Goal: Use online tool/utility: Use online tool/utility

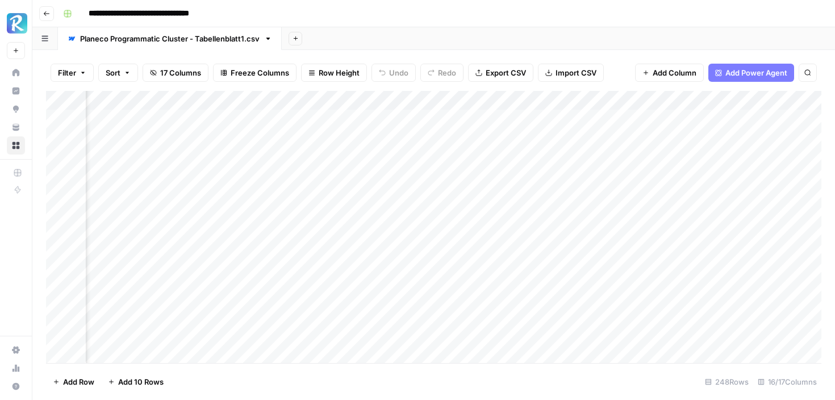
scroll to position [0, 768]
click at [702, 179] on div "Add Column" at bounding box center [434, 227] width 776 height 272
click at [737, 190] on div "Add Column" at bounding box center [434, 227] width 776 height 272
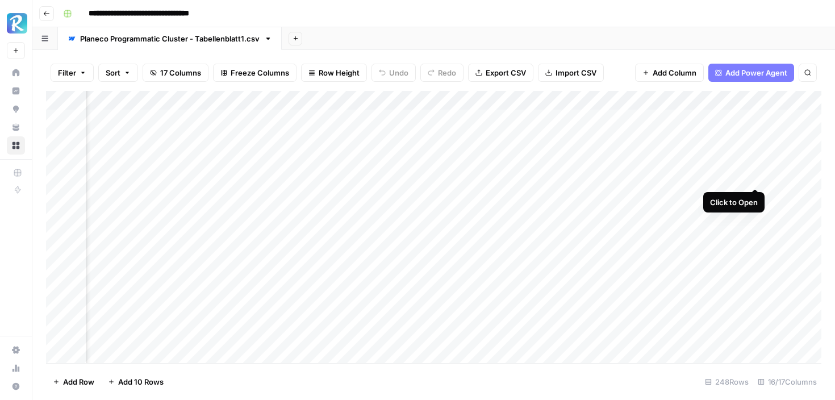
click at [753, 176] on div "Add Column" at bounding box center [434, 227] width 776 height 272
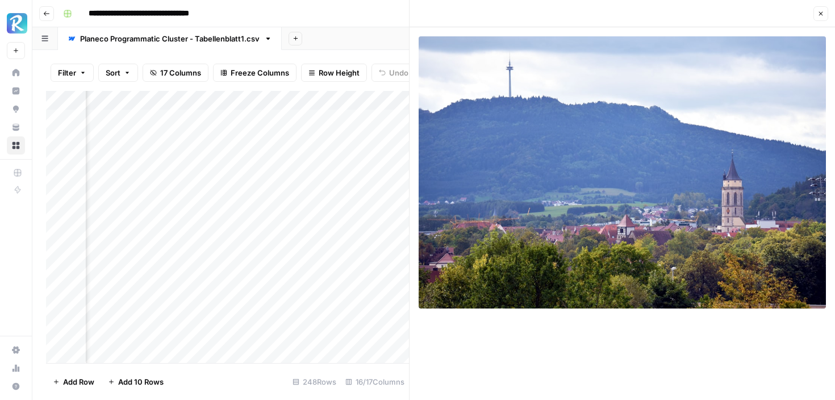
click at [820, 12] on icon "button" at bounding box center [822, 14] width 4 height 4
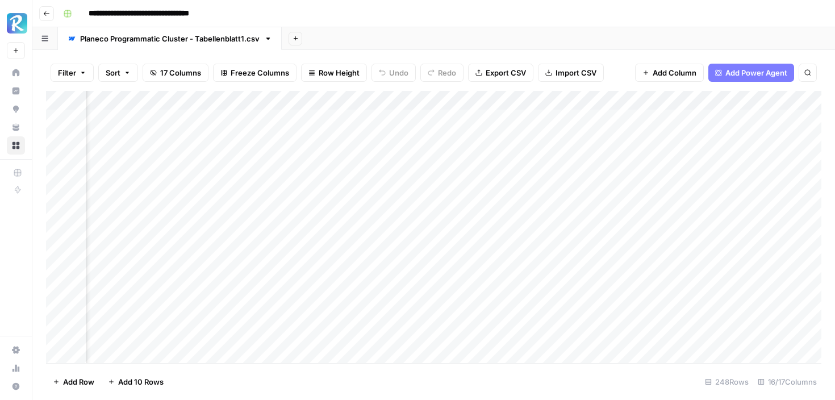
click at [760, 198] on div "Add Column" at bounding box center [434, 227] width 776 height 272
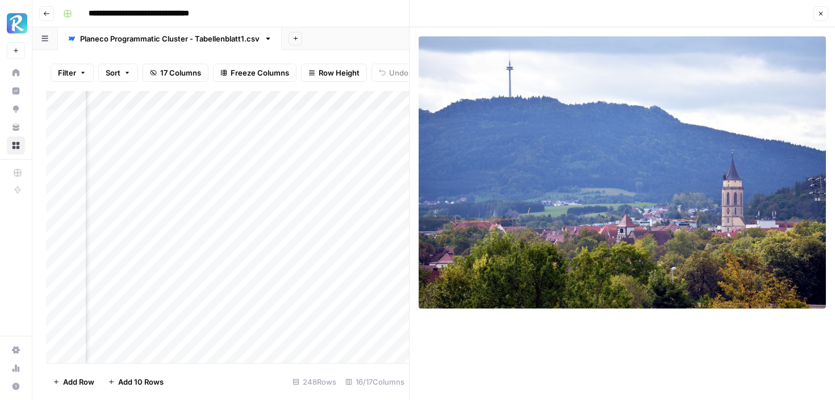
click at [821, 15] on icon "button" at bounding box center [821, 13] width 7 height 7
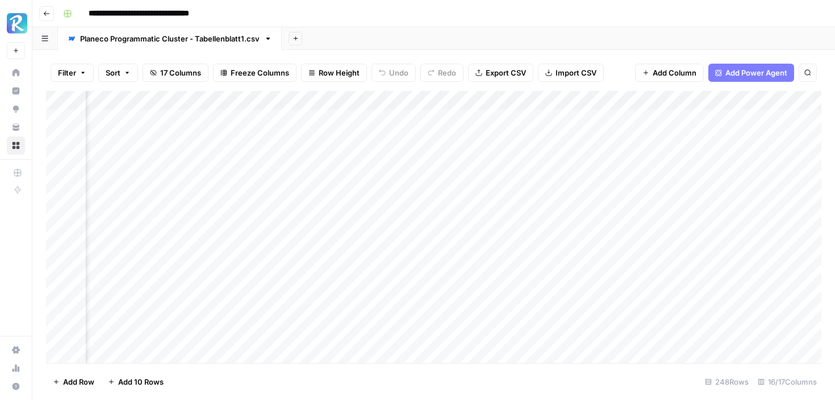
scroll to position [0, 575]
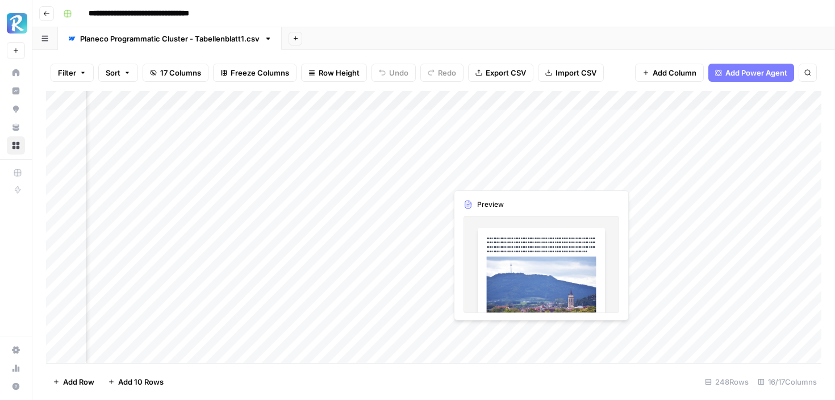
click at [503, 177] on div "Add Column" at bounding box center [434, 227] width 776 height 272
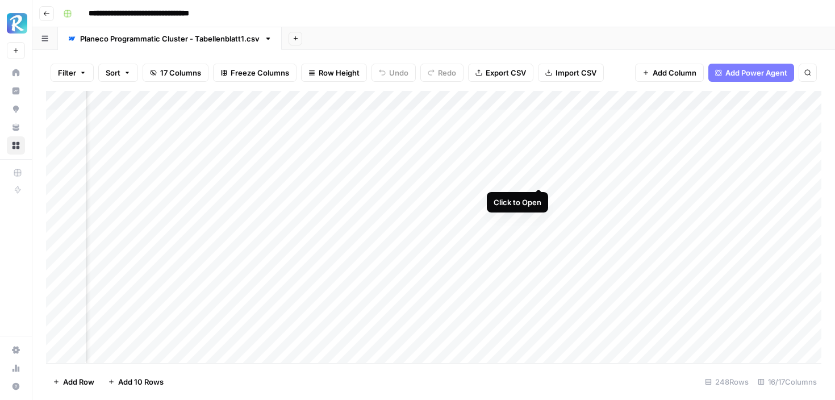
click at [539, 176] on div "Add Column" at bounding box center [434, 227] width 776 height 272
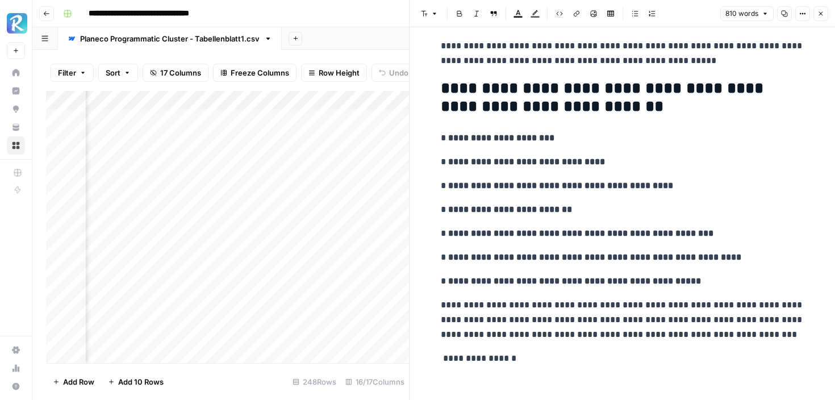
scroll to position [2518, 0]
click at [822, 19] on button "Close" at bounding box center [821, 13] width 15 height 15
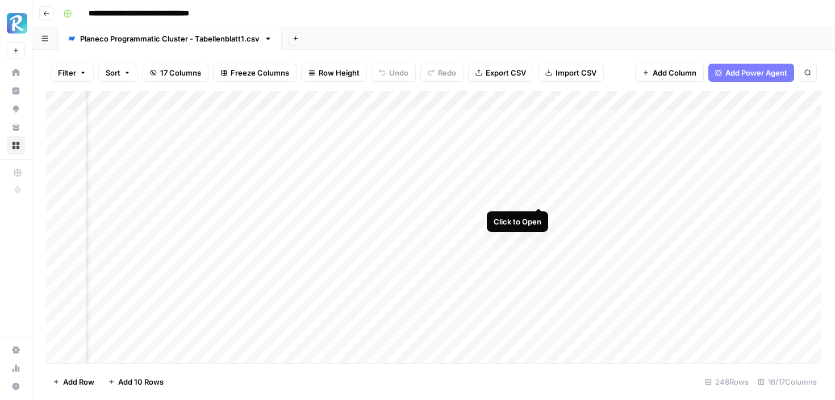
click at [539, 197] on div "Add Column" at bounding box center [434, 227] width 776 height 272
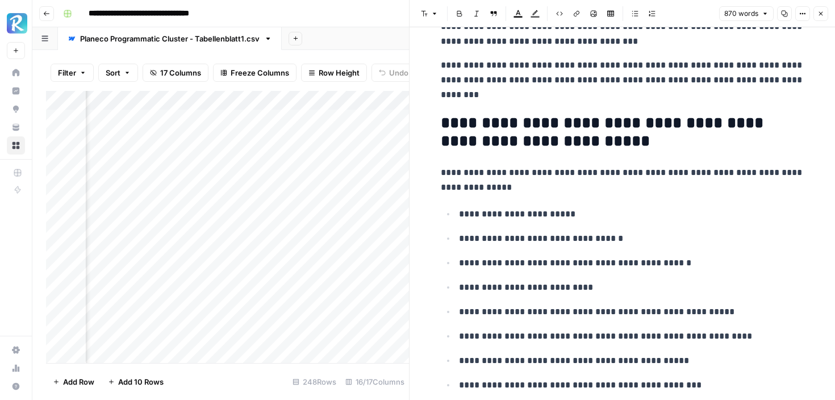
scroll to position [2730, 0]
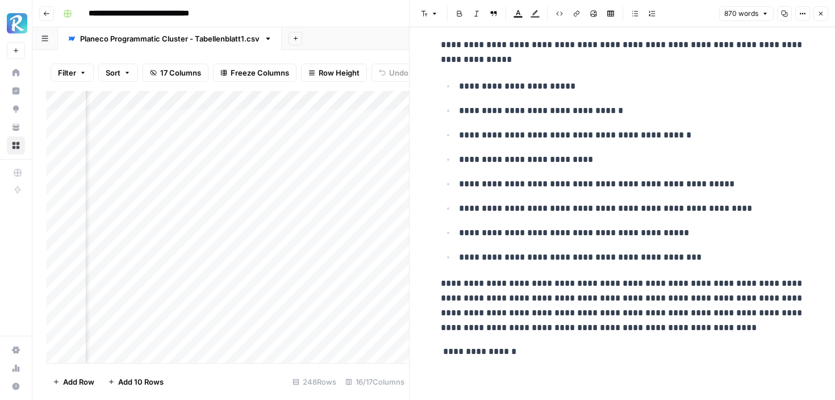
click at [822, 20] on button "Close" at bounding box center [821, 13] width 15 height 15
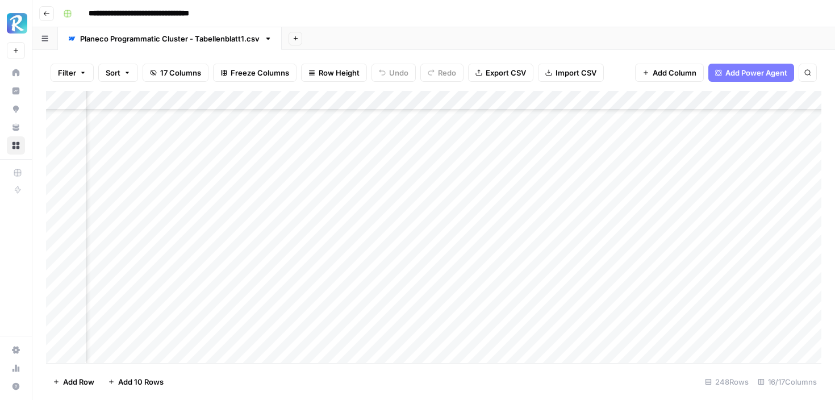
scroll to position [1311, 551]
click at [566, 177] on div "Add Column" at bounding box center [434, 227] width 776 height 272
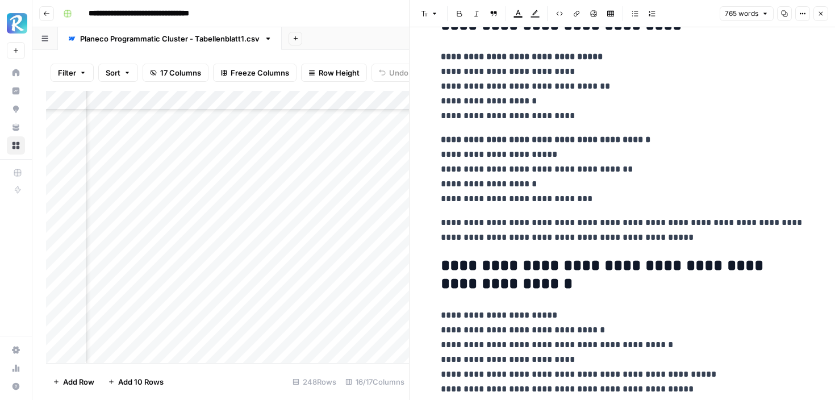
scroll to position [2397, 0]
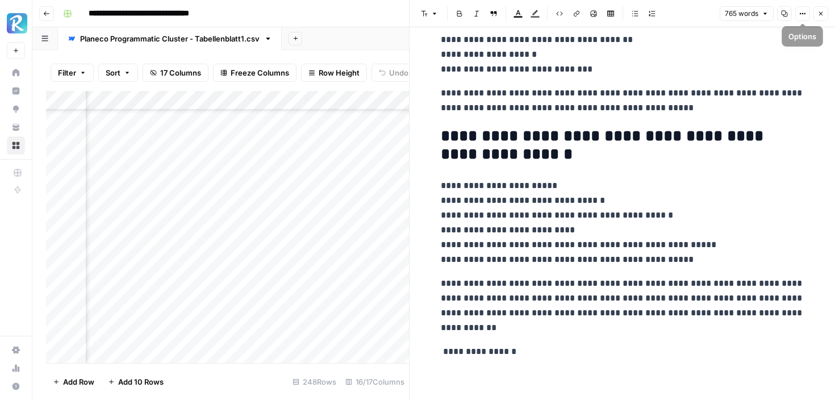
click at [815, 12] on button "Close" at bounding box center [821, 13] width 15 height 15
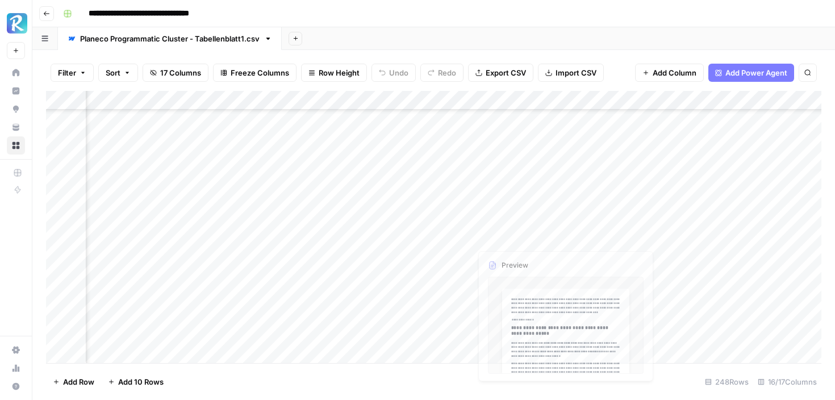
click at [565, 219] on div "Add Column" at bounding box center [434, 227] width 776 height 272
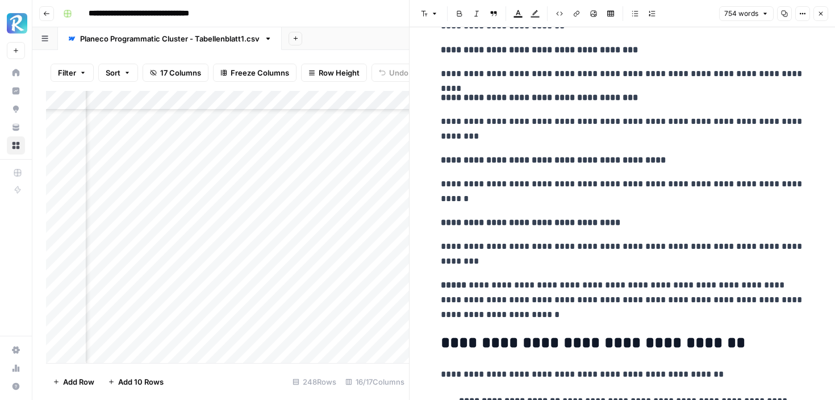
scroll to position [1576, 0]
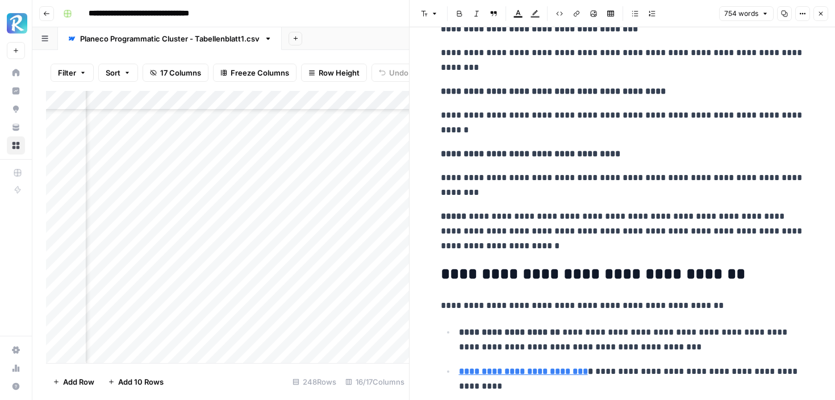
click at [822, 17] on button "Close" at bounding box center [821, 13] width 15 height 15
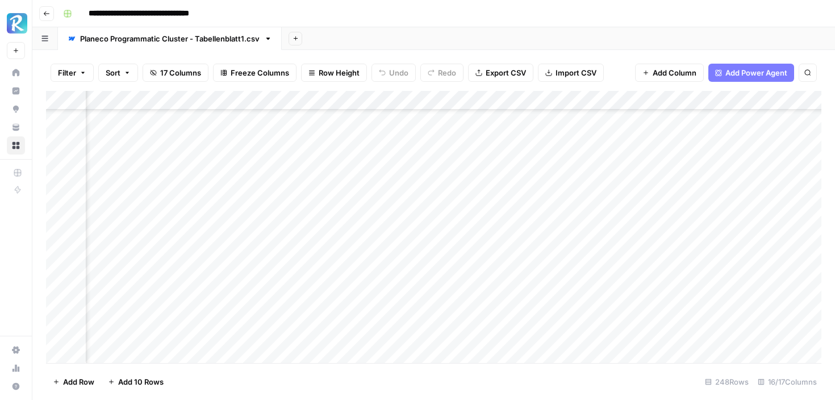
click at [569, 238] on div "Add Column" at bounding box center [434, 227] width 776 height 272
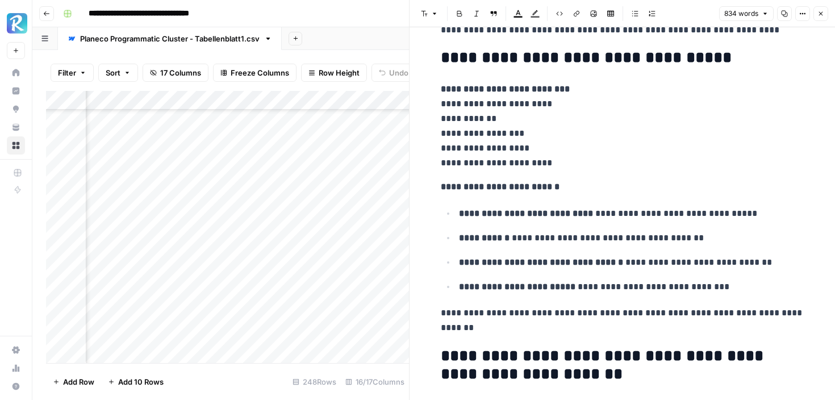
scroll to position [2172, 0]
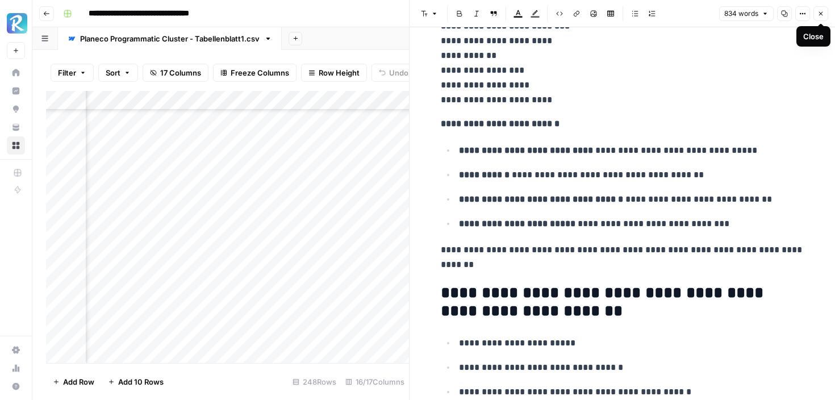
click at [821, 14] on icon "button" at bounding box center [822, 14] width 4 height 4
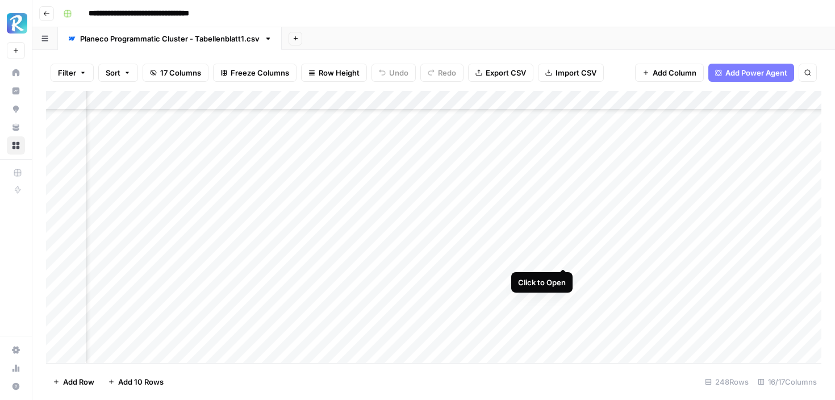
click at [563, 257] on div "Add Column" at bounding box center [434, 227] width 776 height 272
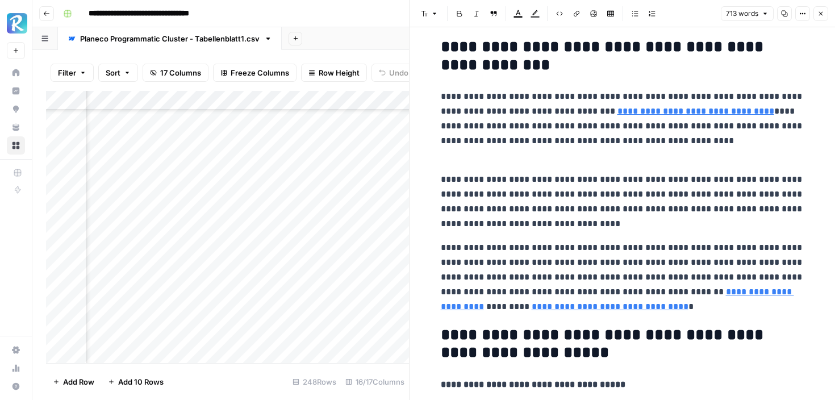
scroll to position [512, 0]
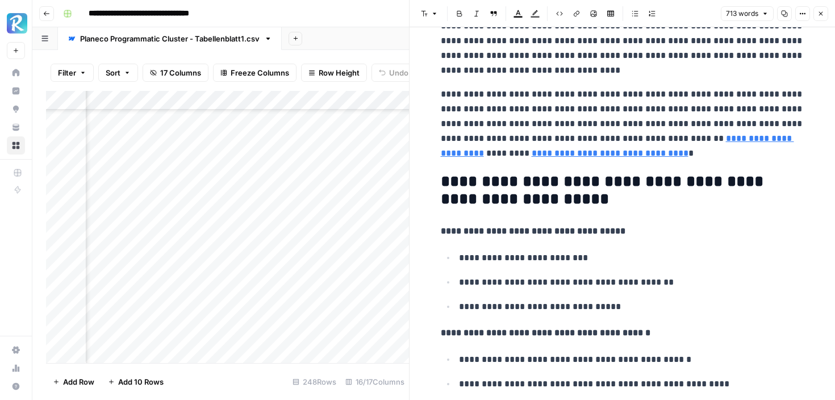
click at [819, 10] on icon "button" at bounding box center [821, 13] width 7 height 7
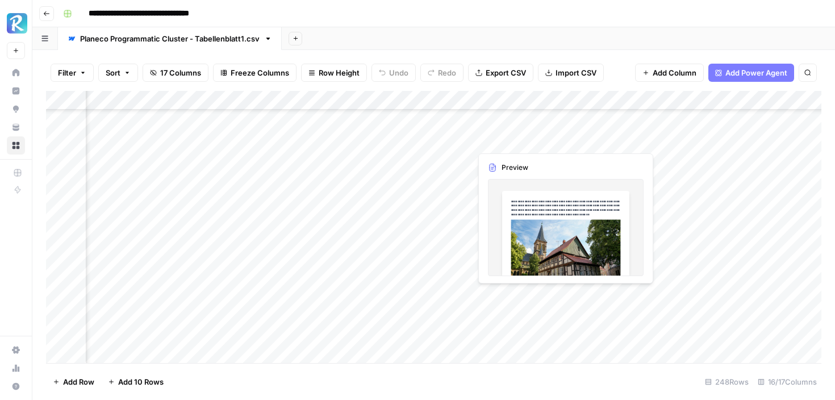
click at [560, 297] on div "Add Column" at bounding box center [434, 227] width 776 height 272
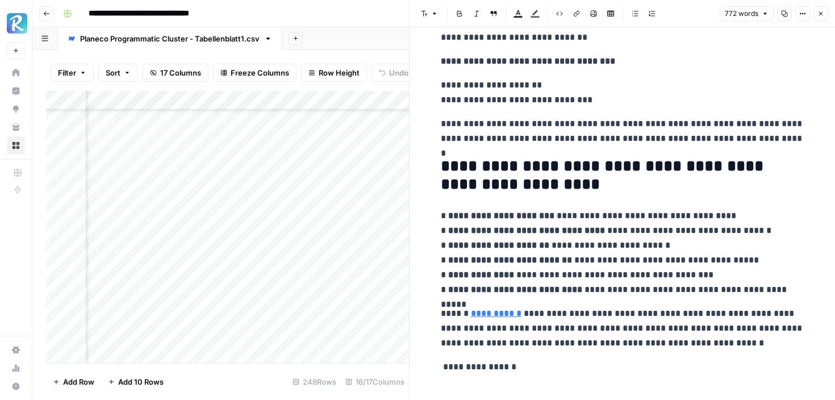
scroll to position [2330, 0]
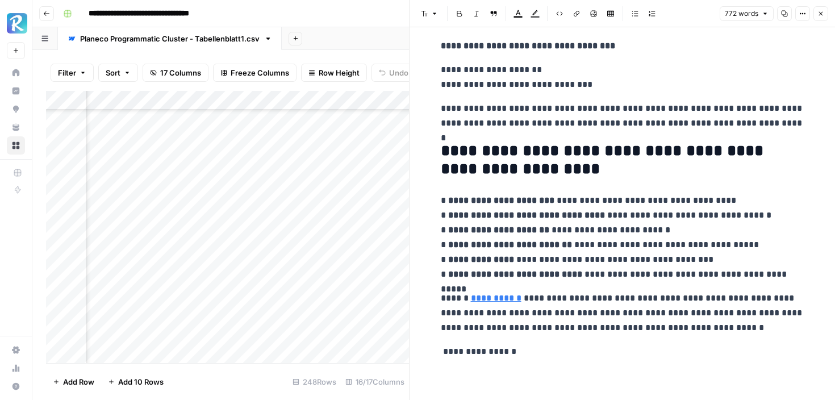
click at [820, 13] on icon "button" at bounding box center [822, 14] width 4 height 4
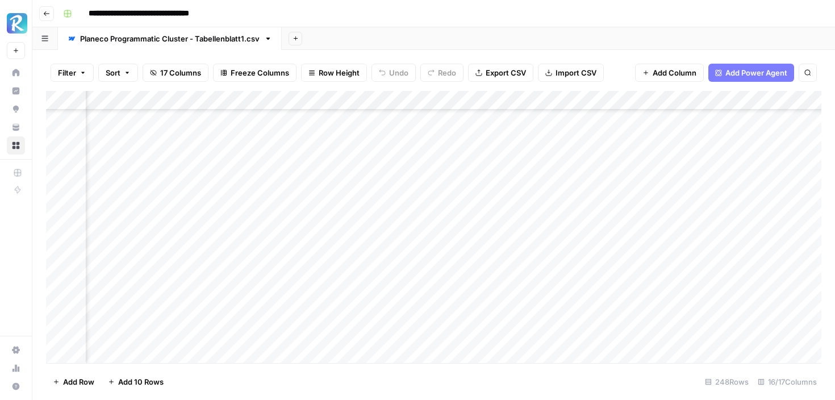
scroll to position [1313, 341]
click at [414, 313] on div "Add Column" at bounding box center [434, 227] width 776 height 272
click at [418, 330] on div "Add Column" at bounding box center [434, 227] width 776 height 272
click at [422, 309] on div "Add Column" at bounding box center [434, 227] width 776 height 272
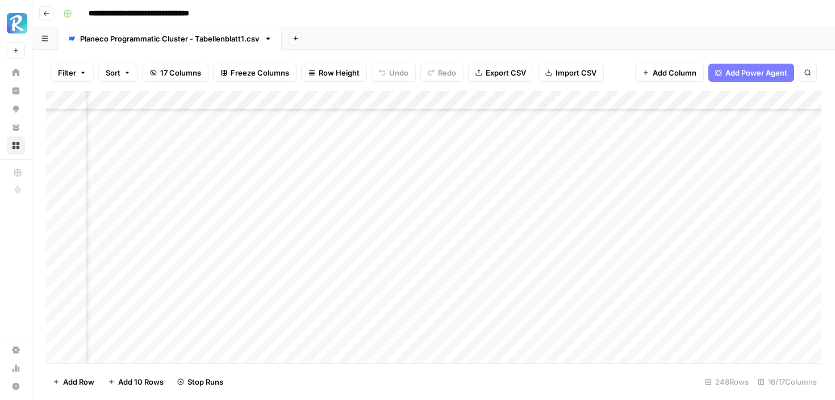
scroll to position [119, 341]
click at [468, 270] on div "Add Column" at bounding box center [434, 227] width 776 height 272
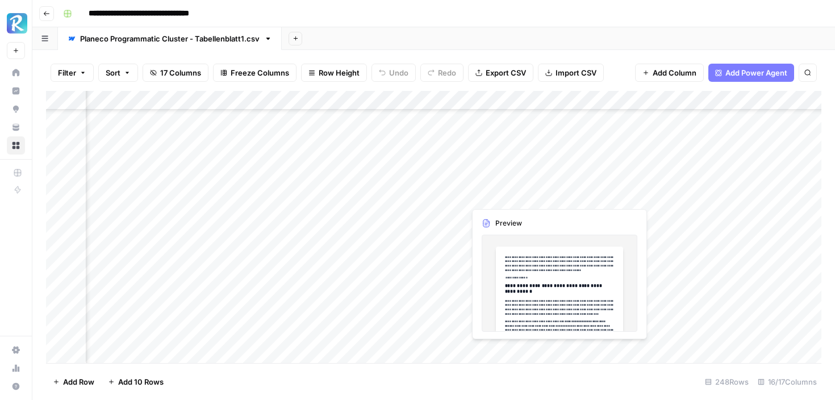
click at [554, 196] on div "Add Column" at bounding box center [434, 227] width 776 height 272
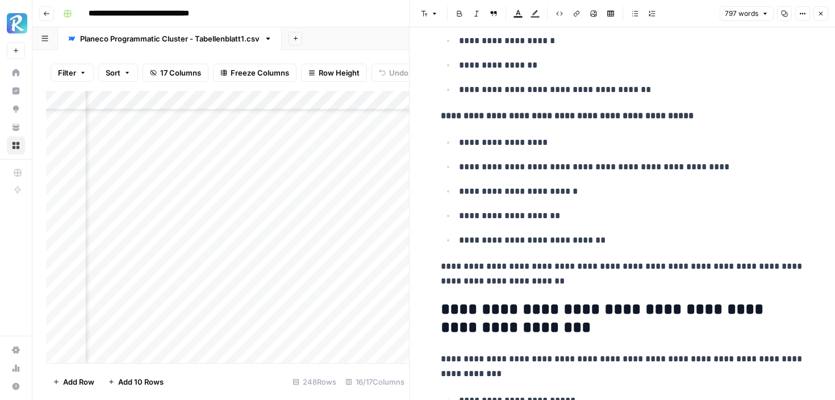
scroll to position [2040, 0]
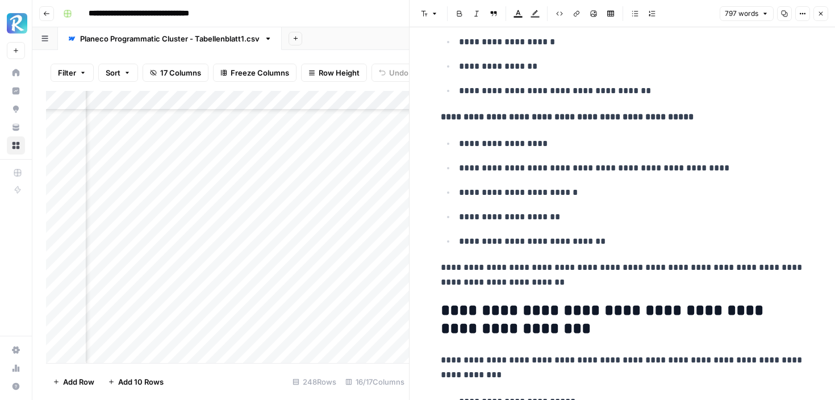
click at [323, 294] on div "Add Column" at bounding box center [227, 227] width 363 height 272
click at [344, 215] on div "Add Column" at bounding box center [227, 227] width 363 height 272
click at [814, 11] on button "Close" at bounding box center [821, 13] width 15 height 15
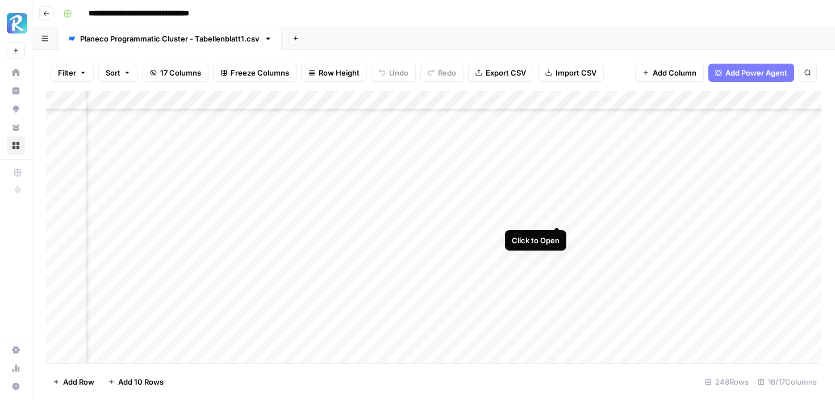
click at [555, 212] on div "Add Column" at bounding box center [434, 227] width 776 height 272
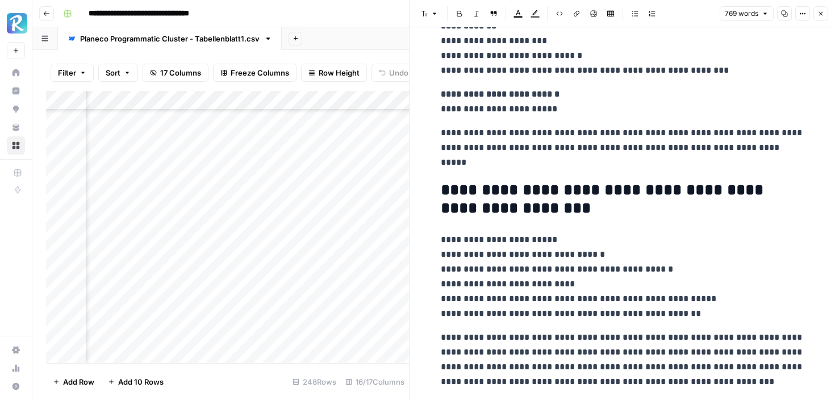
scroll to position [2243, 0]
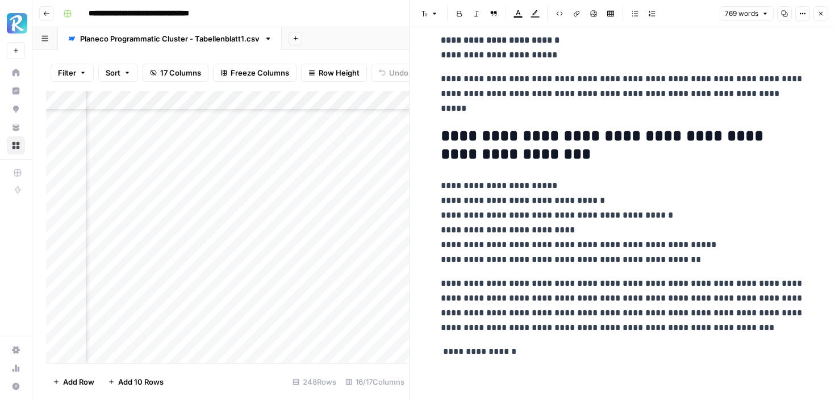
click at [825, 12] on button "Close" at bounding box center [821, 13] width 15 height 15
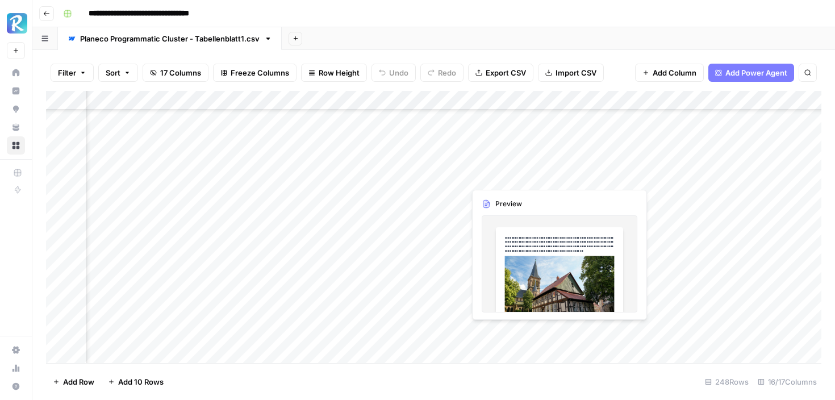
click at [557, 182] on div "Add Column" at bounding box center [434, 227] width 776 height 272
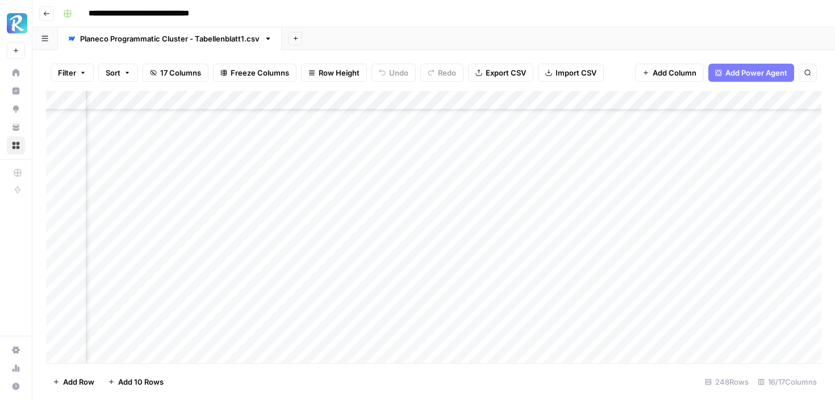
scroll to position [165, 557]
click at [555, 224] on div "Add Column" at bounding box center [434, 227] width 776 height 272
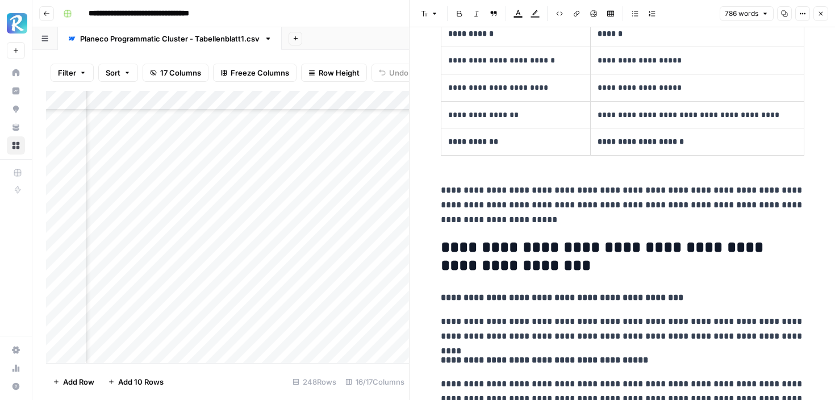
scroll to position [920, 0]
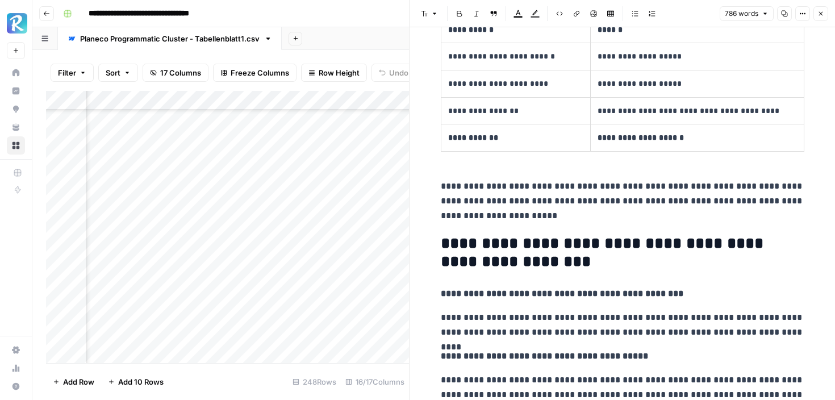
click at [822, 18] on button "Close" at bounding box center [821, 13] width 15 height 15
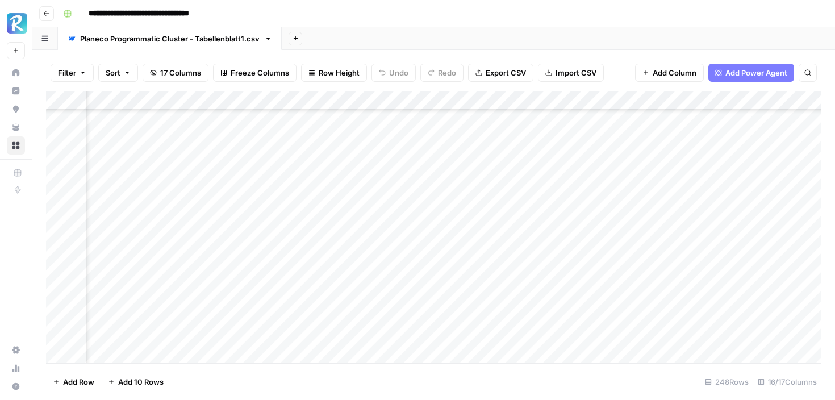
scroll to position [165, 677]
click at [435, 204] on div "Add Column" at bounding box center [434, 227] width 776 height 272
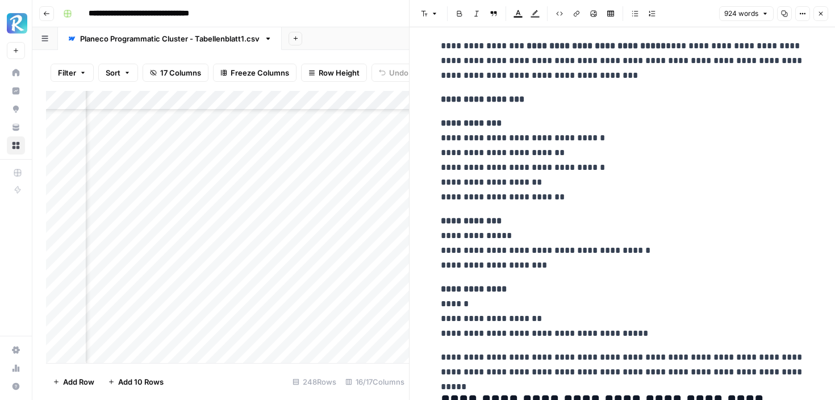
scroll to position [2108, 0]
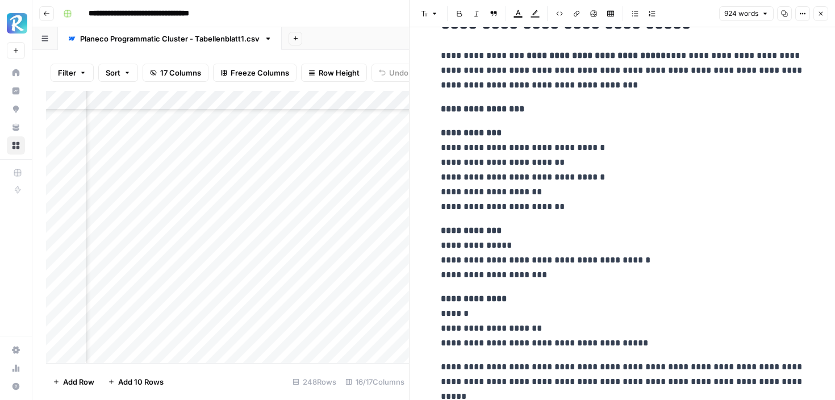
click at [821, 12] on icon "button" at bounding box center [821, 13] width 7 height 7
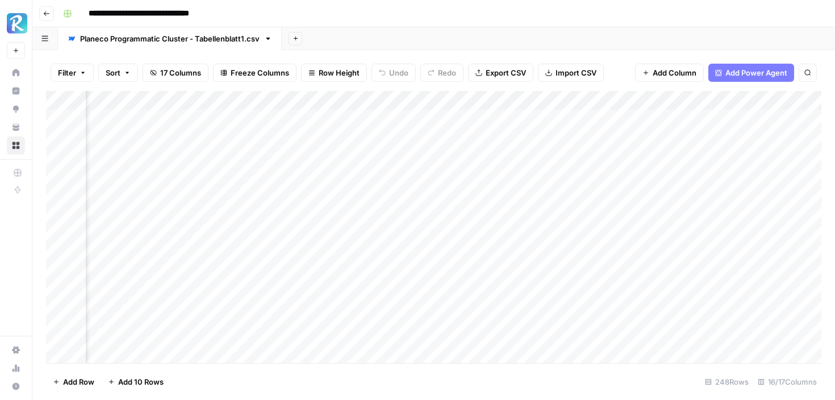
scroll to position [0, 818]
click at [638, 234] on div "Add Column" at bounding box center [434, 227] width 776 height 272
click at [702, 234] on div "Add Column" at bounding box center [434, 227] width 776 height 272
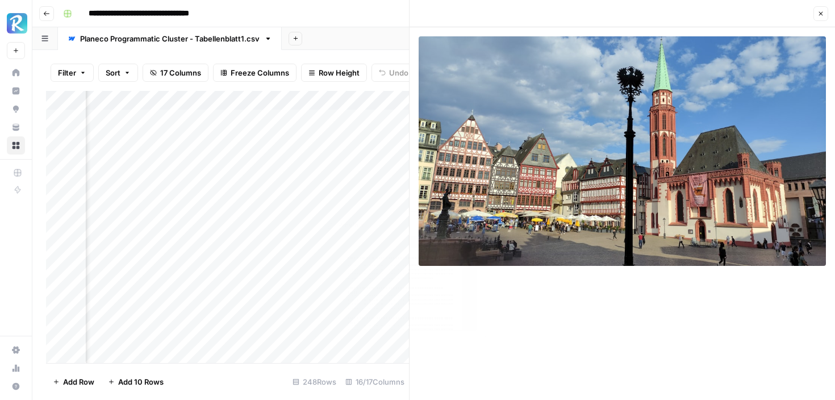
click at [347, 186] on div "Add Column" at bounding box center [227, 227] width 363 height 272
click at [820, 9] on button "Close" at bounding box center [821, 13] width 15 height 15
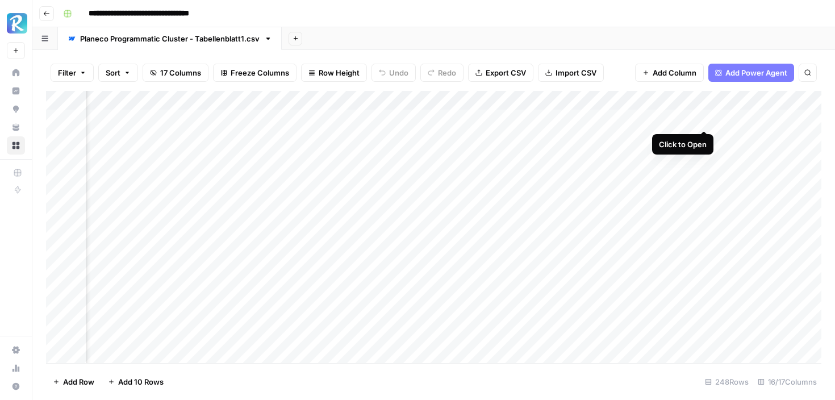
click at [705, 118] on div "Add Column" at bounding box center [434, 227] width 776 height 272
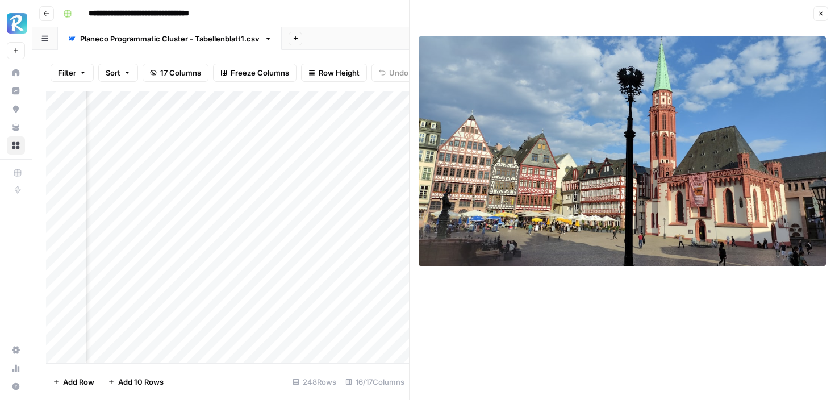
click at [825, 9] on button "Close" at bounding box center [821, 13] width 15 height 15
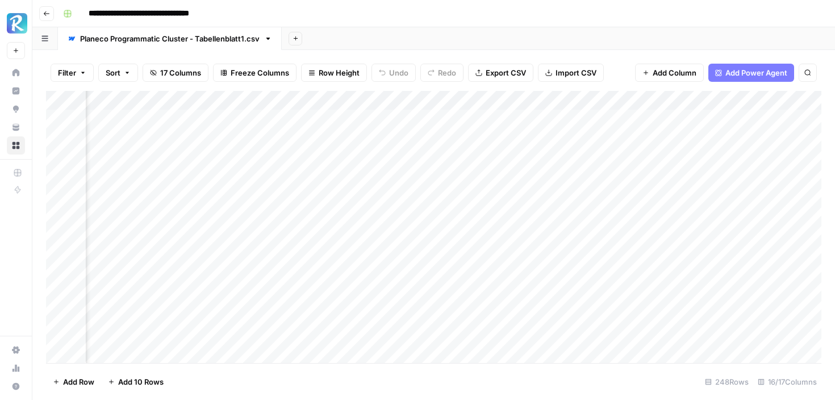
scroll to position [0, 814]
click at [663, 176] on div "Add Column" at bounding box center [434, 227] width 776 height 272
click at [713, 174] on div "Add Column" at bounding box center [434, 227] width 776 height 272
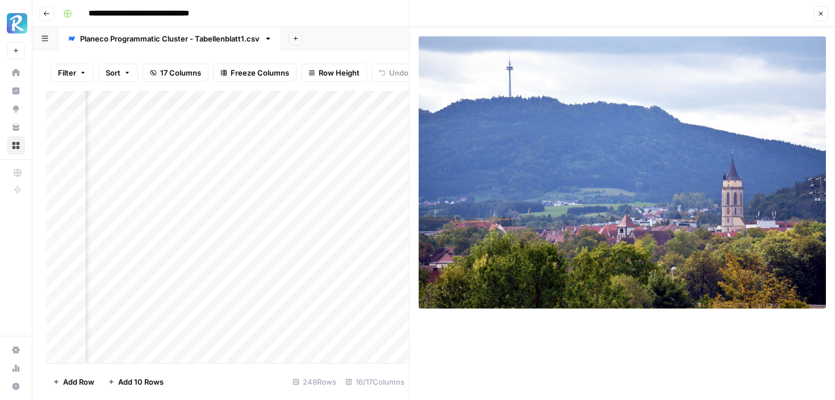
click at [818, 12] on icon "button" at bounding box center [821, 13] width 7 height 7
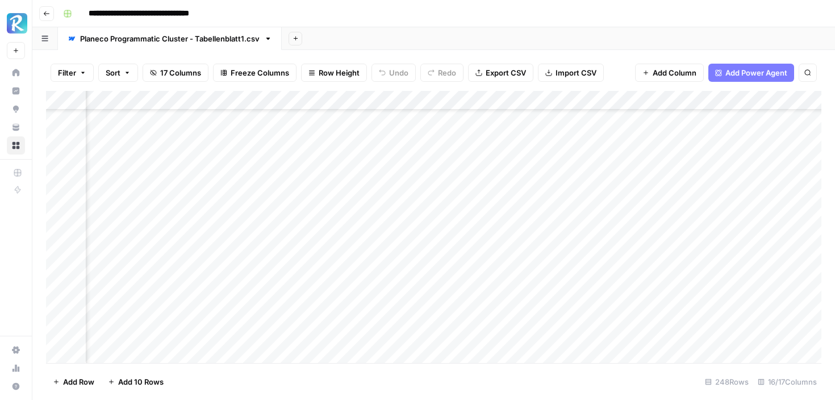
scroll to position [50, 814]
click at [656, 147] on div "Add Column" at bounding box center [434, 227] width 776 height 272
click at [651, 215] on div "Add Column" at bounding box center [434, 227] width 776 height 272
click at [651, 230] on div "Add Column" at bounding box center [434, 227] width 776 height 272
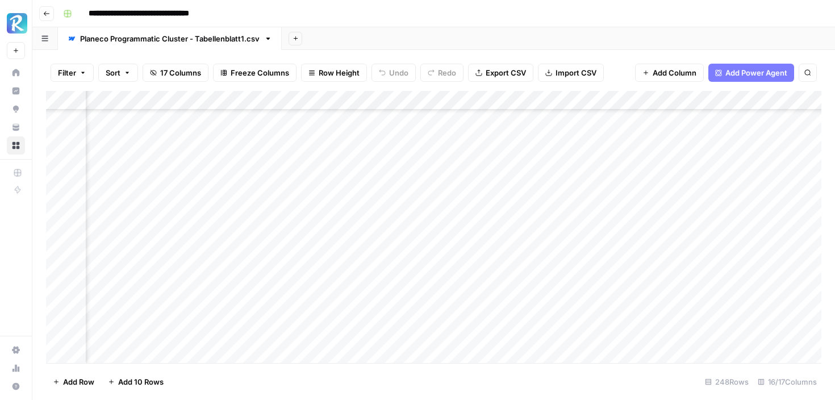
click at [651, 230] on div "Add Column" at bounding box center [434, 227] width 776 height 272
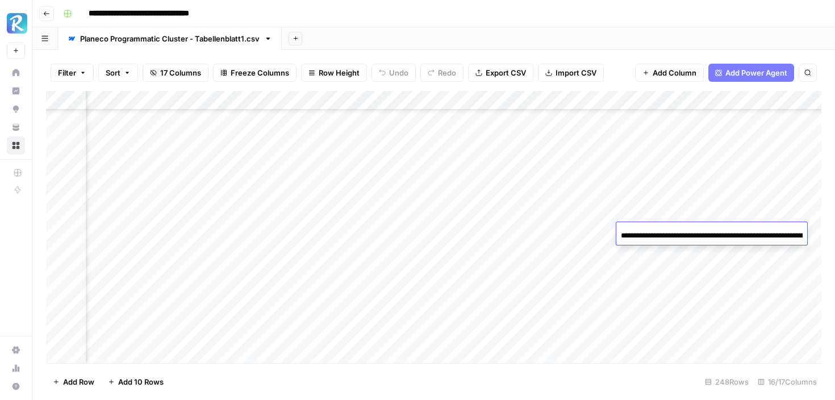
scroll to position [0, 1103]
click at [716, 179] on div "Add Column" at bounding box center [434, 227] width 776 height 272
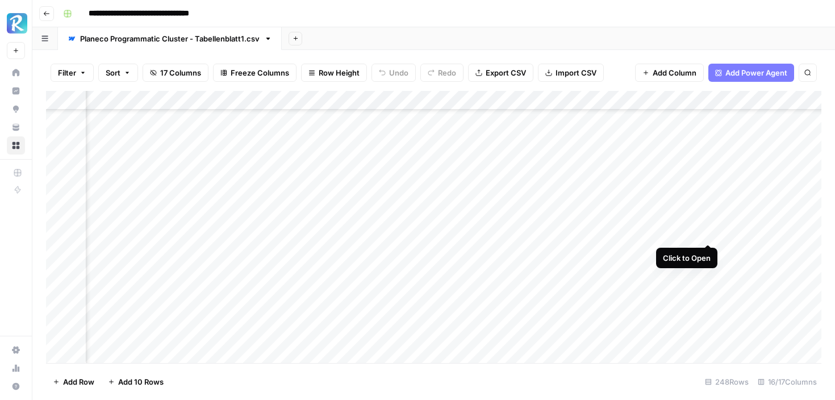
click at [708, 232] on div "Add Column" at bounding box center [434, 227] width 776 height 272
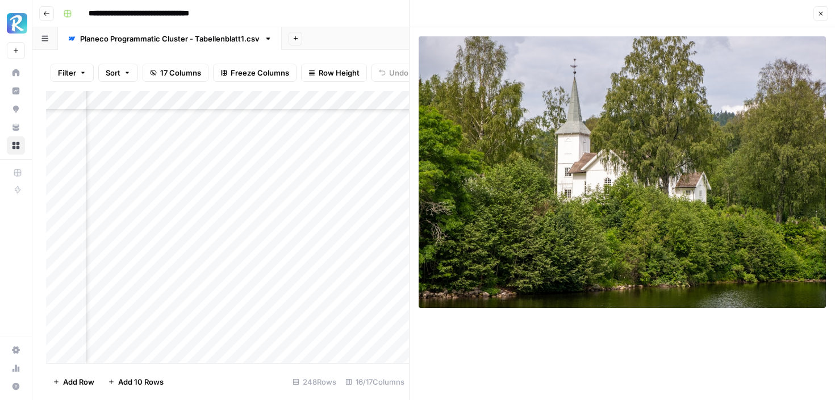
click at [830, 7] on header "Close" at bounding box center [623, 13] width 426 height 27
click at [824, 14] on icon "button" at bounding box center [821, 13] width 7 height 7
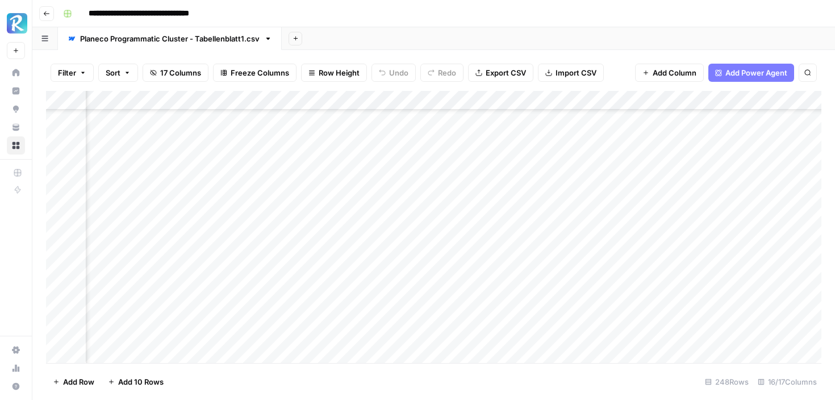
click at [708, 286] on div "Add Column" at bounding box center [434, 227] width 776 height 272
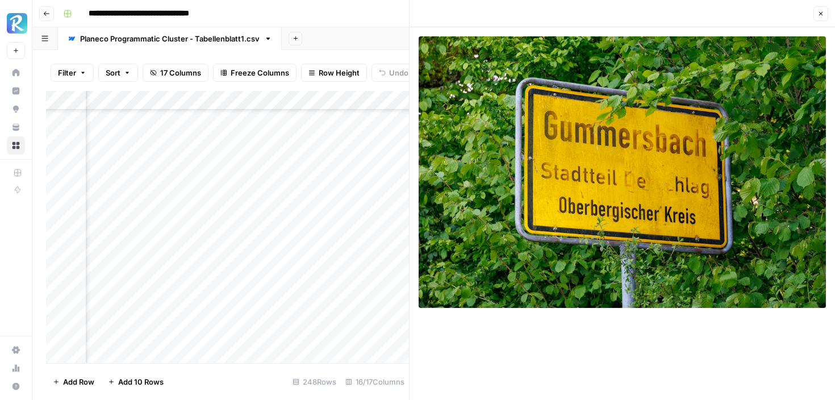
click at [823, 19] on button "Close" at bounding box center [821, 13] width 15 height 15
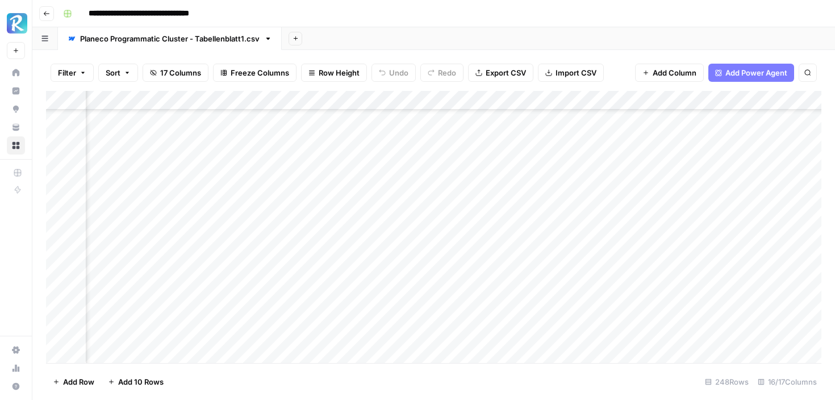
click at [711, 309] on div "Add Column" at bounding box center [434, 227] width 776 height 272
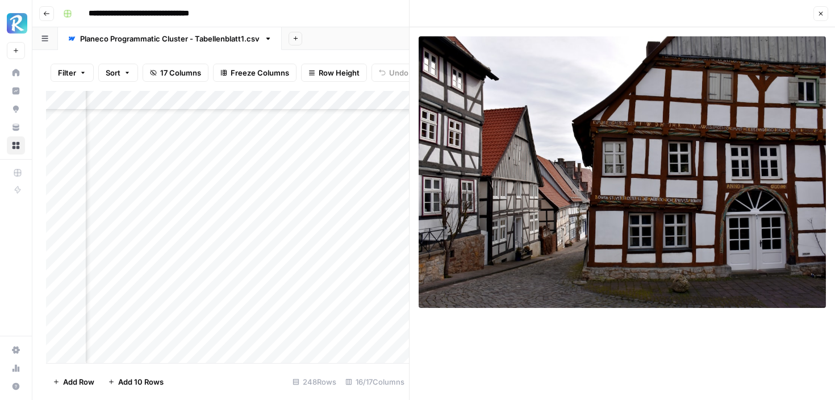
click at [825, 14] on button "Close" at bounding box center [821, 13] width 15 height 15
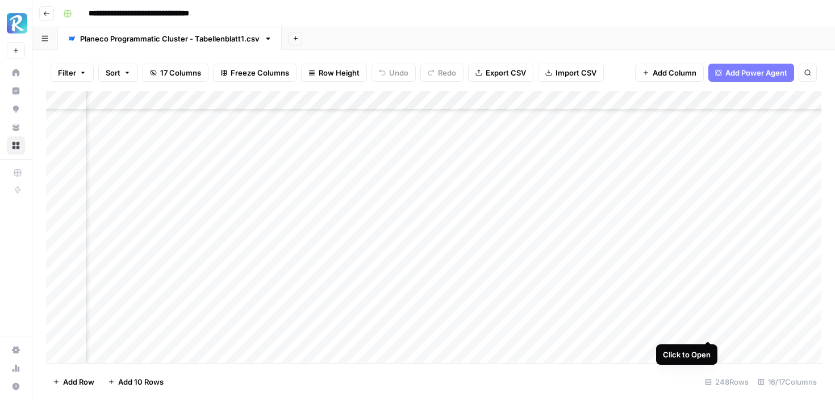
click at [711, 328] on div "Add Column" at bounding box center [434, 227] width 776 height 272
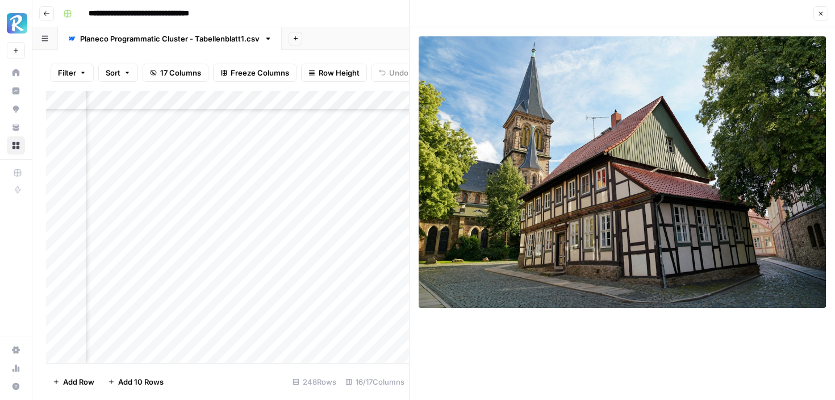
click at [828, 16] on button "Close" at bounding box center [821, 13] width 15 height 15
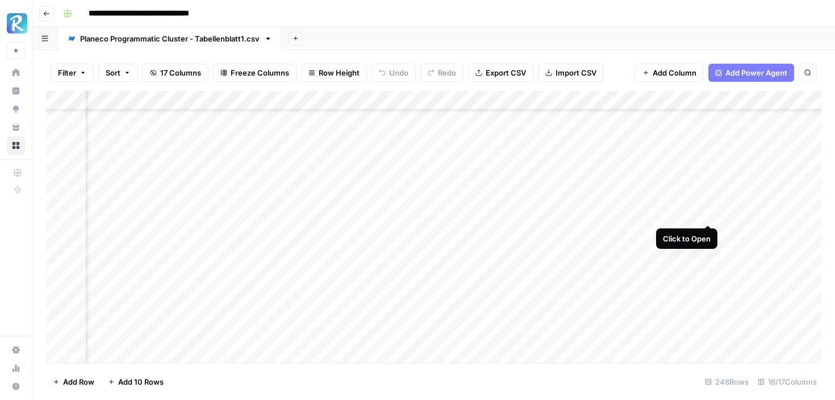
click at [708, 213] on div "Add Column" at bounding box center [434, 227] width 776 height 272
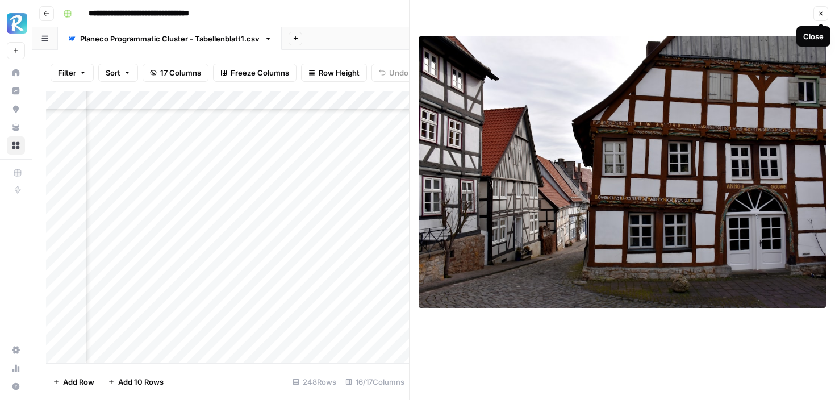
click at [819, 13] on icon "button" at bounding box center [821, 13] width 7 height 7
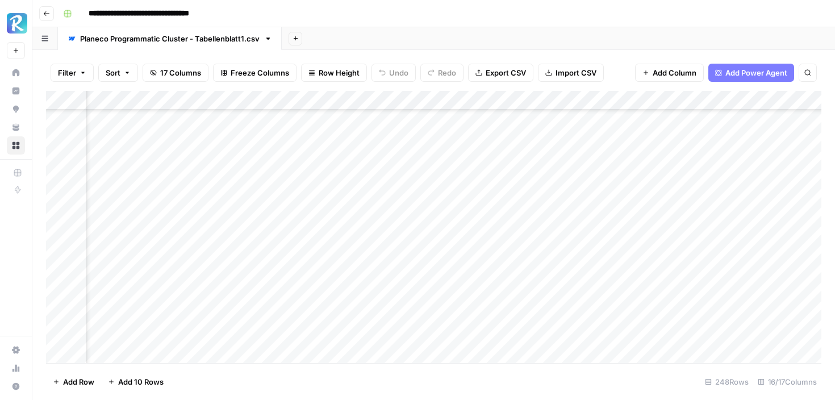
scroll to position [44, 814]
click at [708, 308] on div "Add Column" at bounding box center [434, 227] width 776 height 272
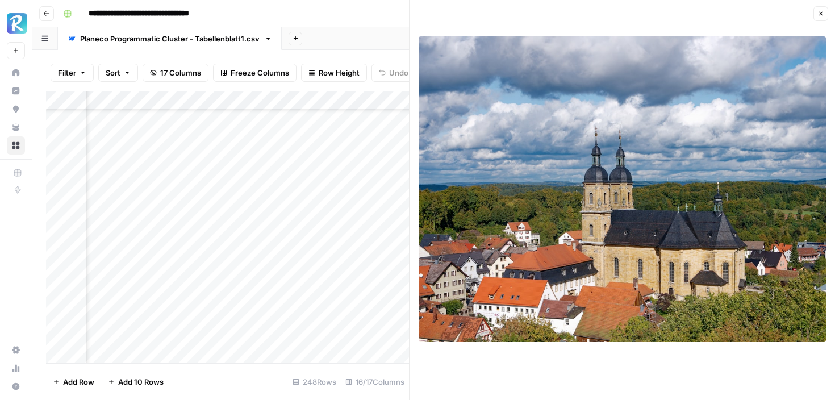
click at [822, 14] on icon "button" at bounding box center [821, 13] width 7 height 7
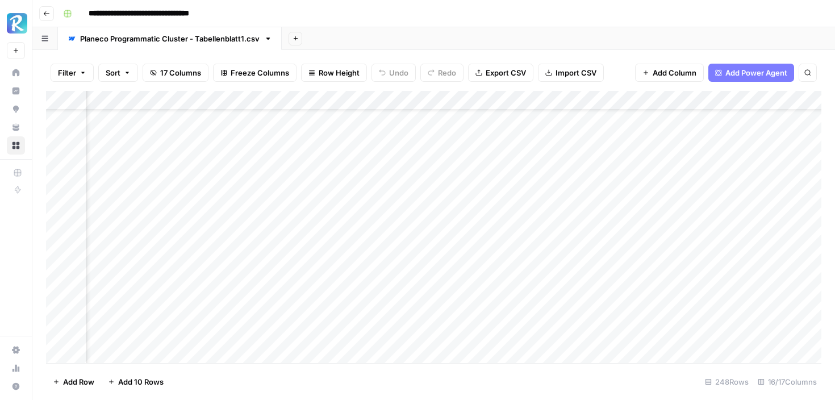
click at [706, 177] on div "Add Column" at bounding box center [434, 227] width 776 height 272
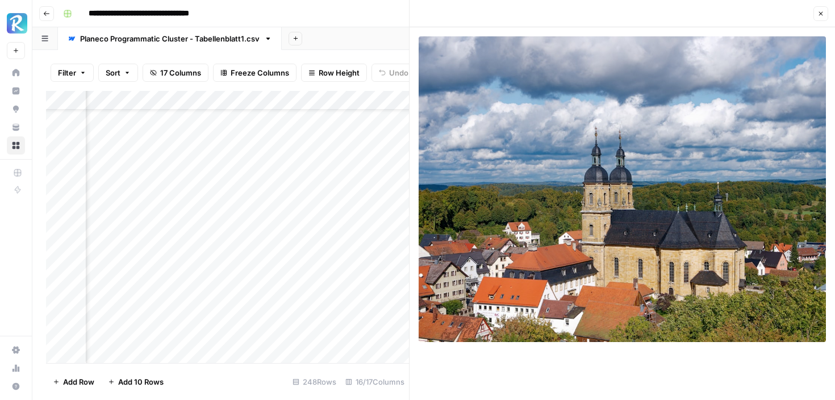
click at [820, 8] on button "Close" at bounding box center [821, 13] width 15 height 15
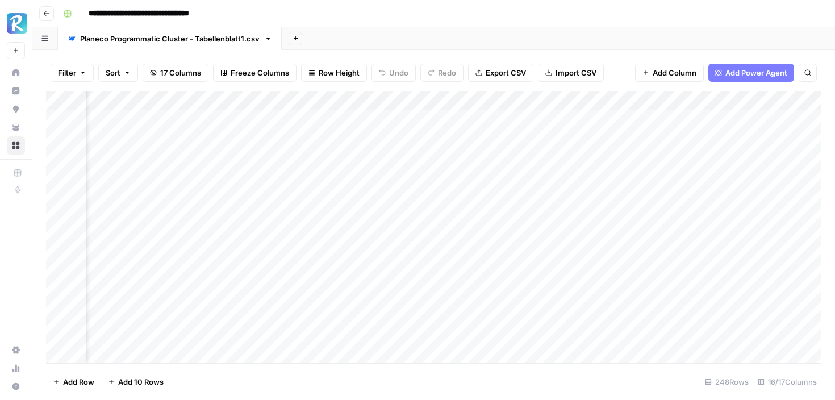
scroll to position [0, 814]
click at [709, 119] on div "Add Column" at bounding box center [434, 227] width 776 height 272
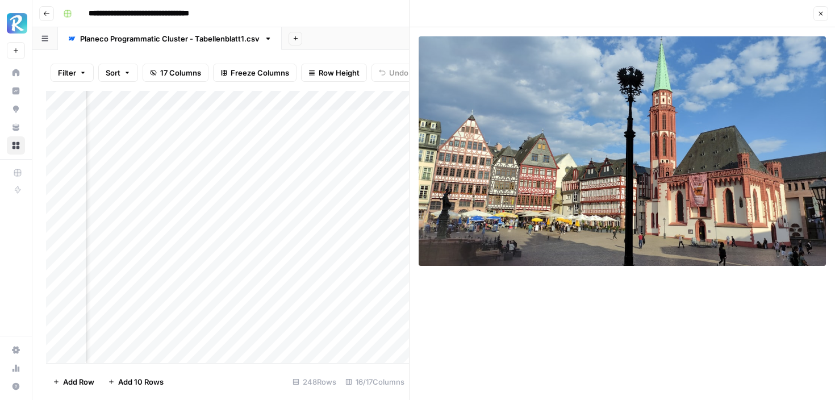
click at [820, 10] on button "Close" at bounding box center [821, 13] width 15 height 15
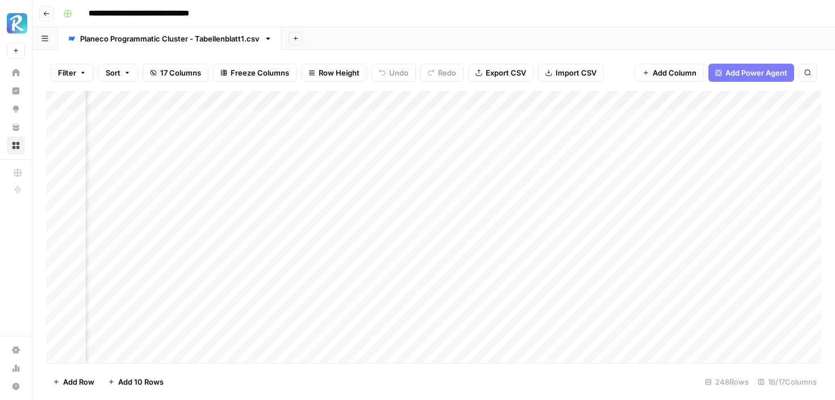
click at [706, 157] on div "Add Column" at bounding box center [434, 227] width 776 height 272
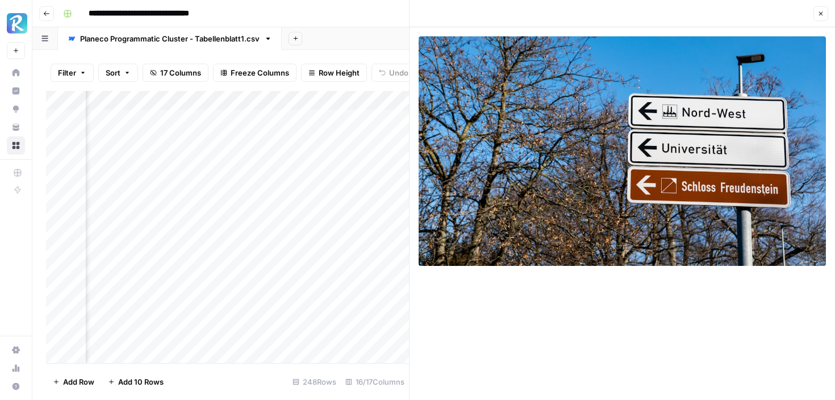
click at [814, 15] on button "Close" at bounding box center [821, 13] width 15 height 15
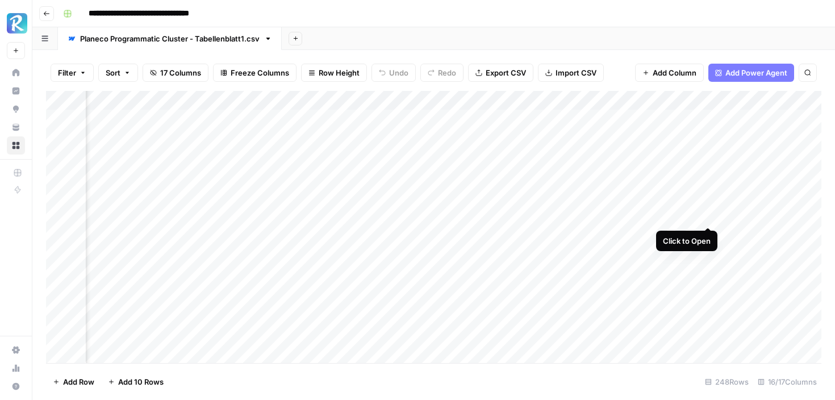
click at [708, 217] on div "Add Column" at bounding box center [434, 227] width 776 height 272
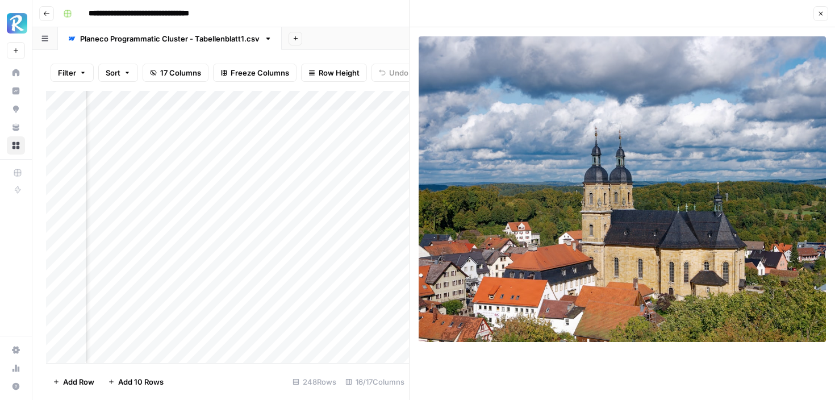
click at [822, 10] on icon "button" at bounding box center [821, 13] width 7 height 7
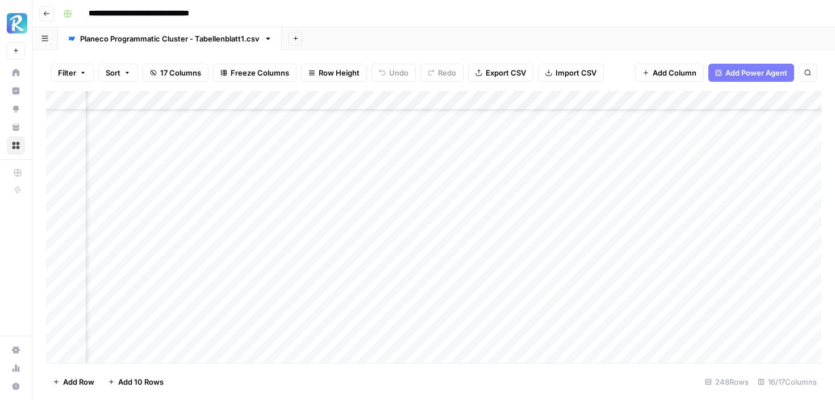
scroll to position [1382, 444]
click at [362, 148] on div "Add Column" at bounding box center [434, 227] width 776 height 272
click at [350, 245] on div "Add Column" at bounding box center [434, 227] width 776 height 272
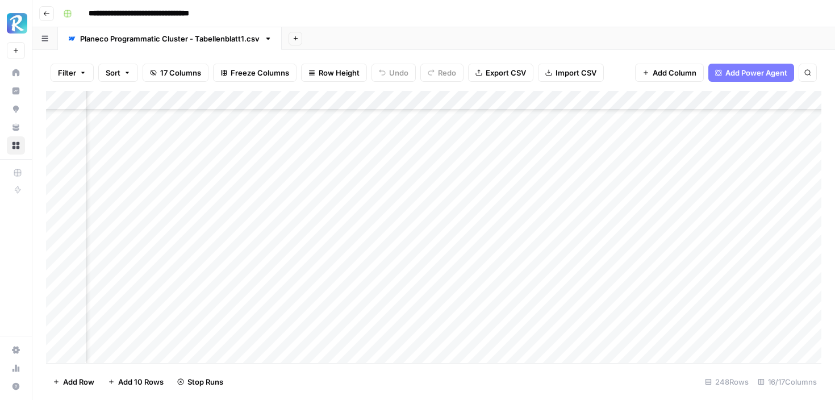
click at [307, 198] on div "Add Column" at bounding box center [434, 227] width 776 height 272
click at [310, 216] on div "Add Column" at bounding box center [434, 227] width 776 height 272
click at [263, 213] on div "Add Column" at bounding box center [434, 227] width 776 height 272
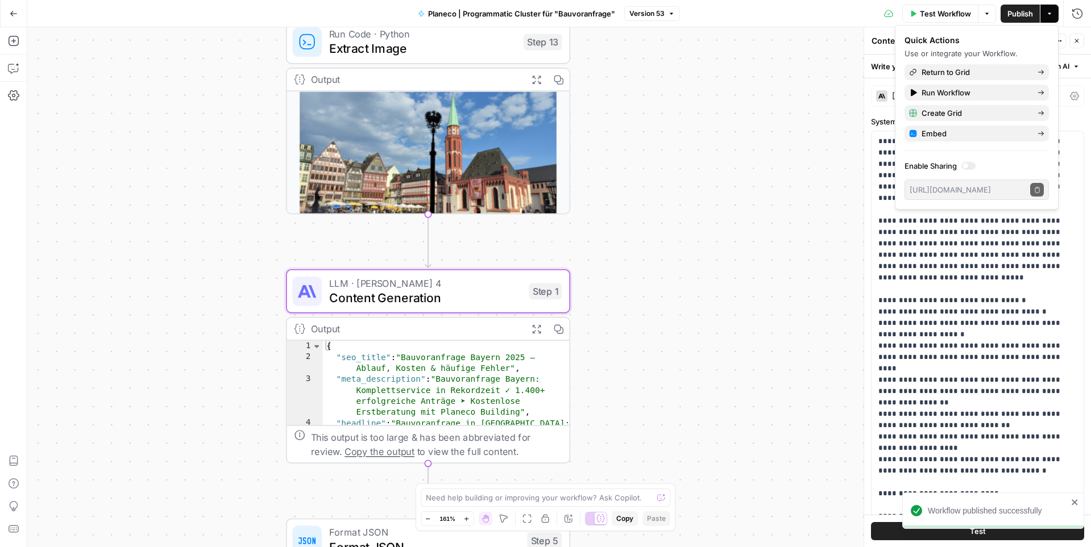
scroll to position [429, 0]
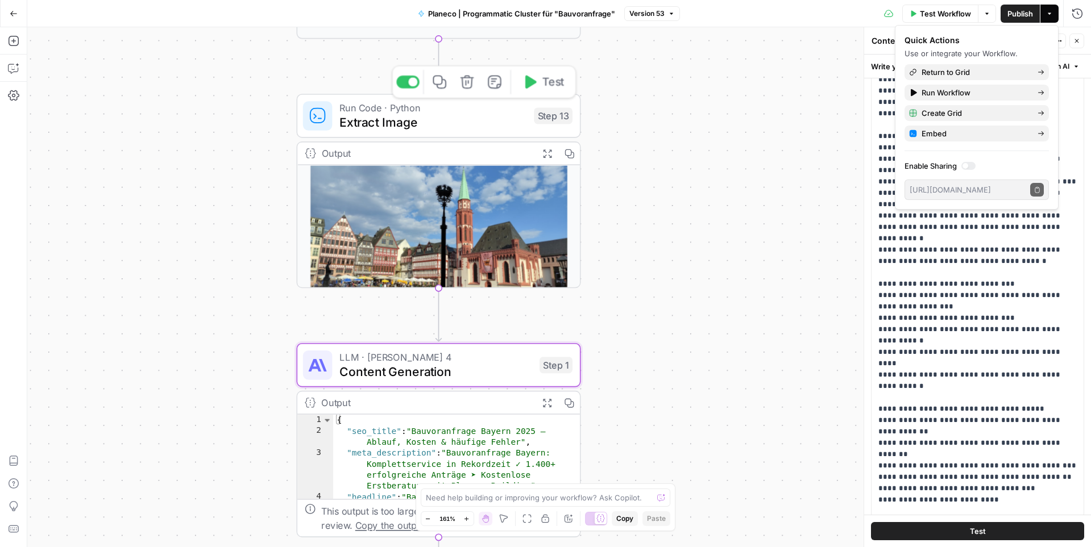
click at [460, 134] on div "Run Code · Python Extract Image Step 13 Copy step Delete step Add Note Test" at bounding box center [439, 116] width 284 height 44
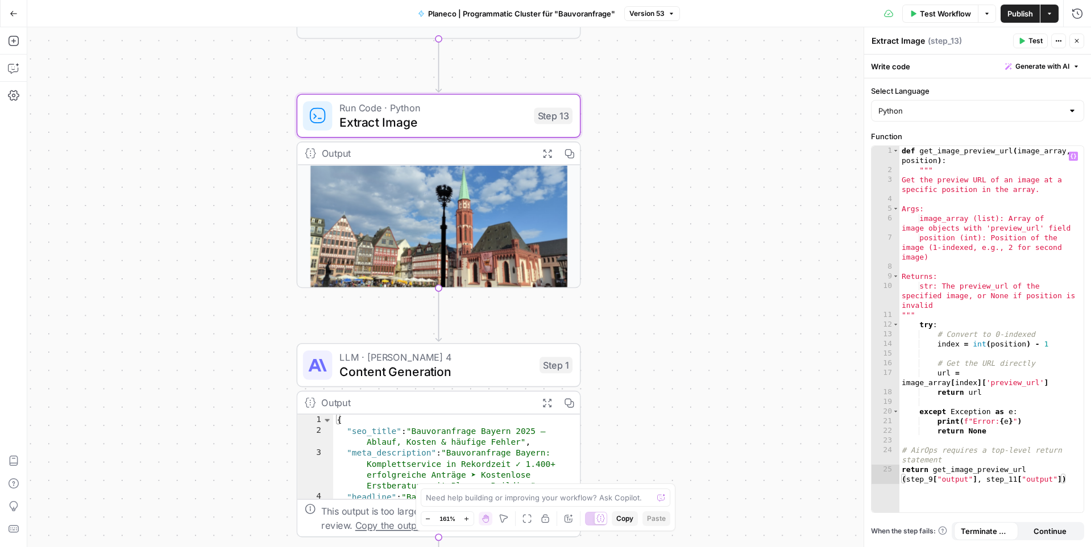
type textarea "**********"
click at [938, 214] on div "def get_image_preview_url ( image_array , position ) : """ Get the preview URL …" at bounding box center [991, 348] width 184 height 405
click at [959, 227] on div "def get_image_preview_url ( image_array , position ) : """ Get the preview URL …" at bounding box center [991, 348] width 184 height 405
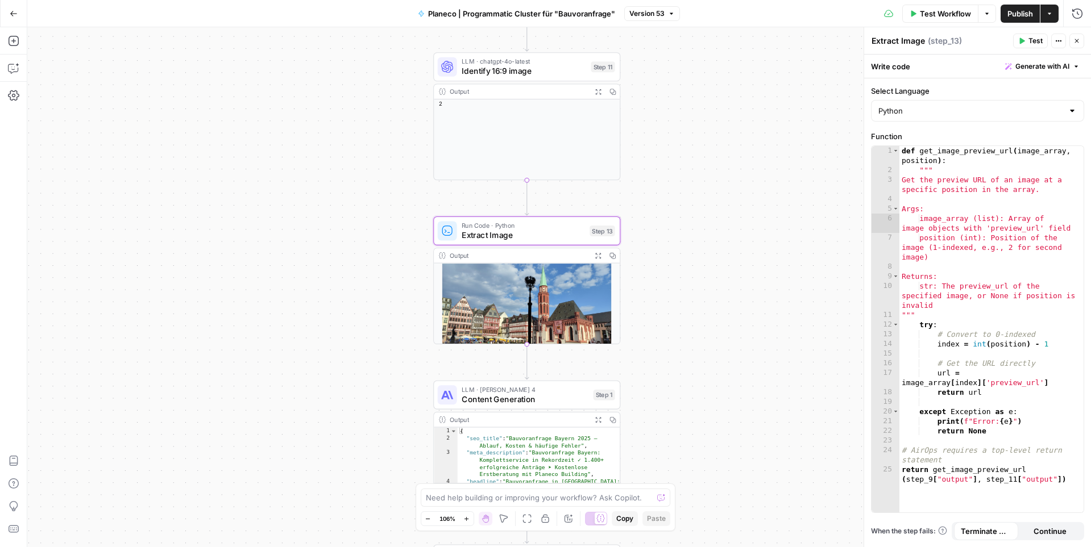
click at [652, 202] on div "**********" at bounding box center [558, 287] width 1063 height 520
click at [673, 164] on div "**********" at bounding box center [558, 287] width 1063 height 520
click at [1078, 39] on icon "button" at bounding box center [1076, 41] width 7 height 7
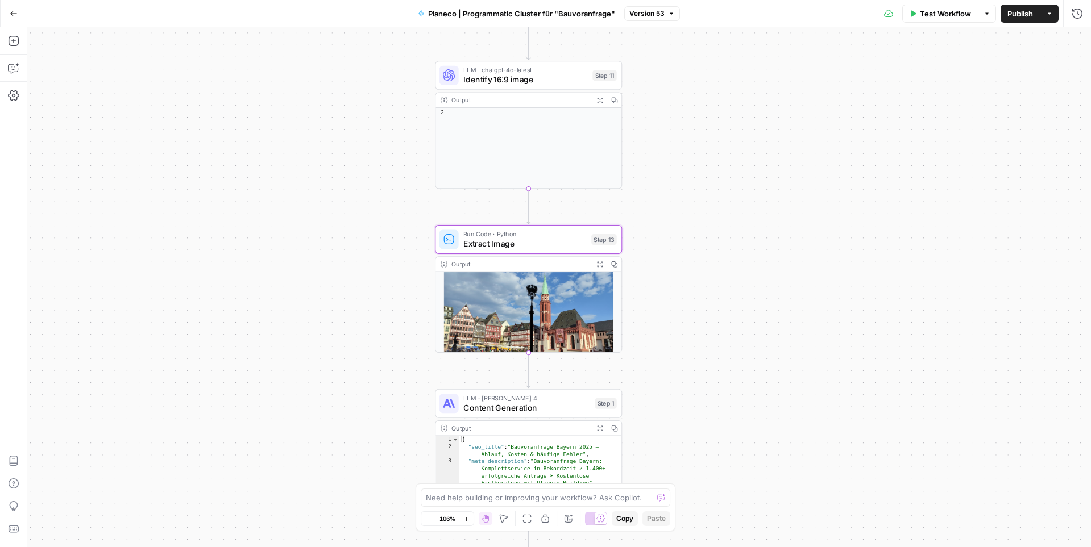
click at [646, 187] on div "**********" at bounding box center [558, 287] width 1063 height 520
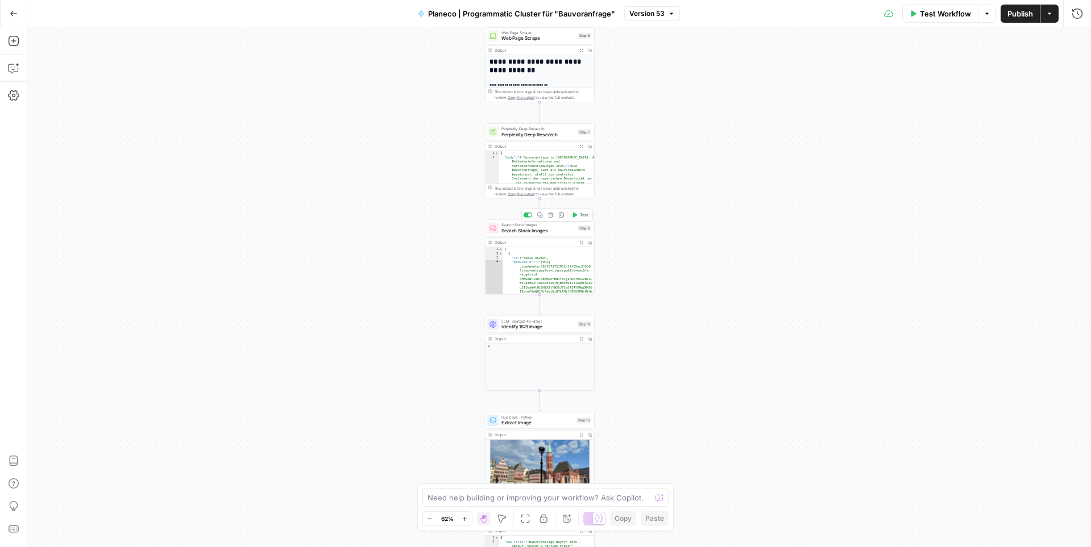
click at [545, 231] on span "Search Stock Images" at bounding box center [537, 230] width 73 height 7
click at [544, 262] on div "[ { "id" : "5o6sw_kS26U" , "preview_url" : "[URL] .com/photo-1637073721912-3ff0…" at bounding box center [549, 294] width 92 height 94
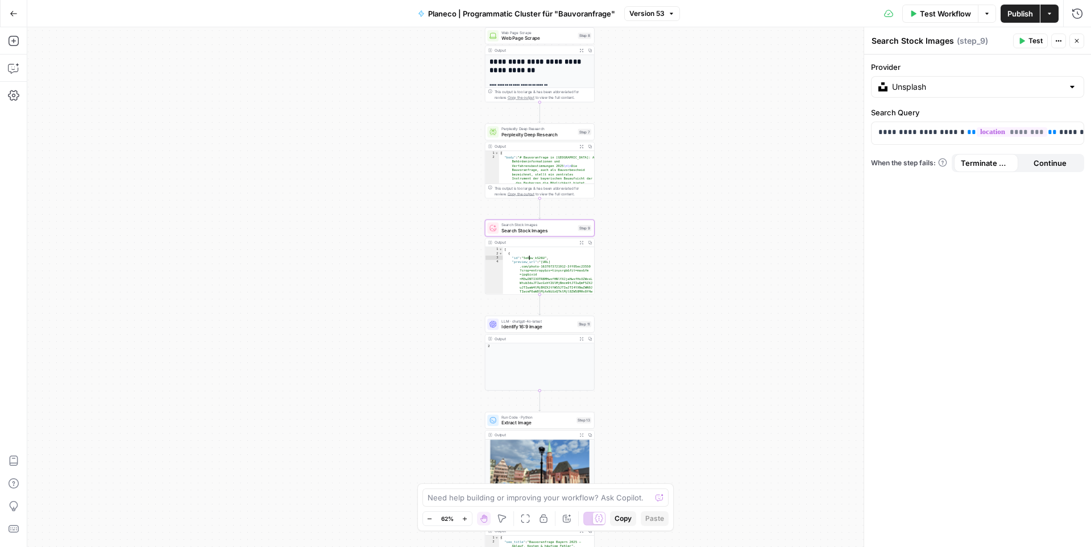
click at [544, 262] on div "[ { "id" : "5o6sw_kS26U" , "preview_url" : "[URL] .com/photo-1637073721912-3ff0…" at bounding box center [549, 294] width 92 height 94
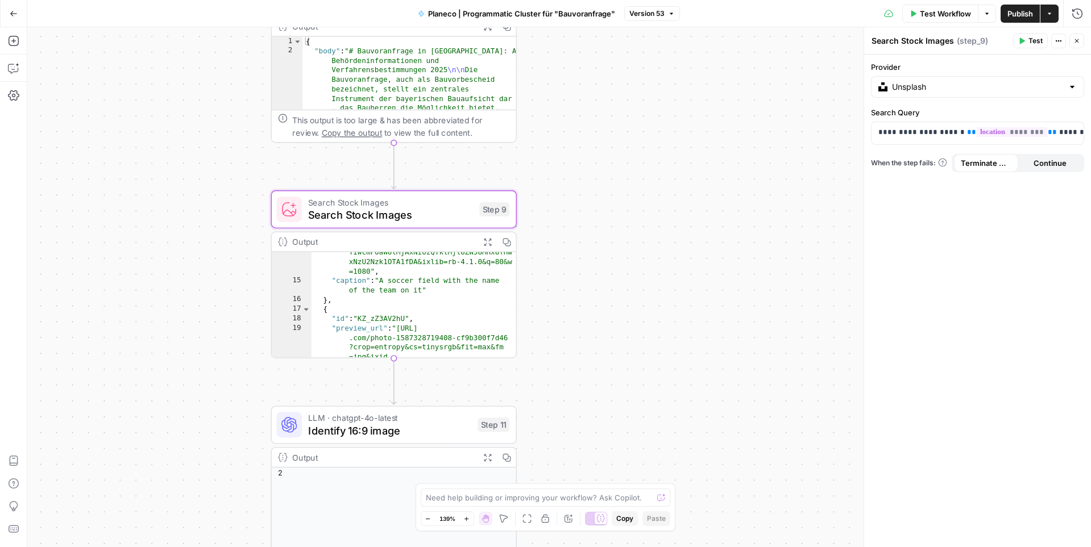
click at [442, 300] on div ""preview_url" : "[URL] .com/photo-1738707947976-5bcbc4a30fab ?crop=entropy&cs=t…" at bounding box center [413, 329] width 205 height 296
type textarea "**********"
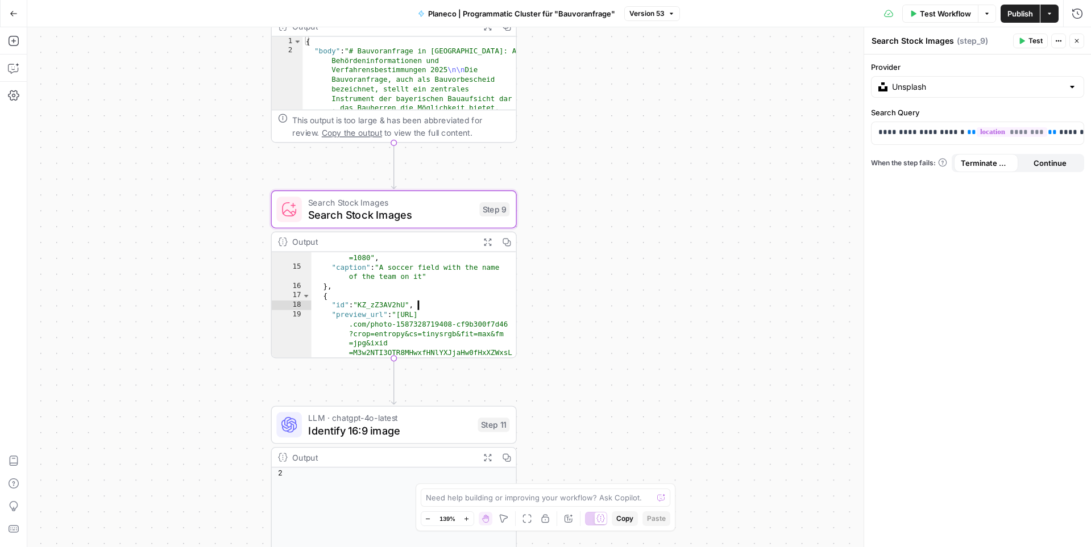
scroll to position [280, 0]
